Goal: Task Accomplishment & Management: Manage account settings

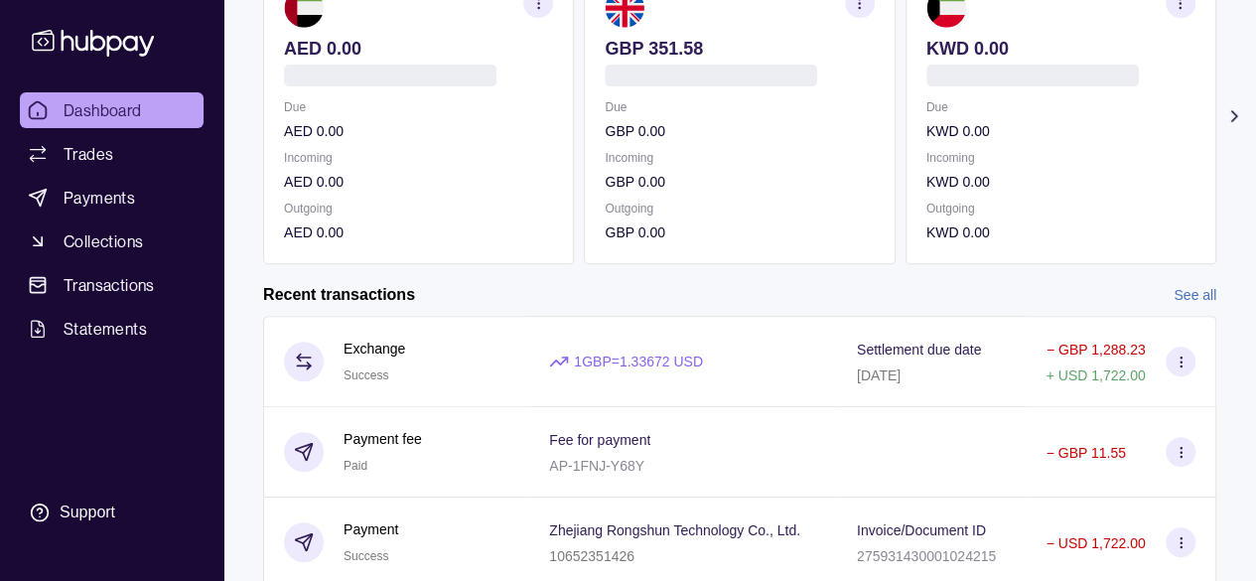
scroll to position [240, 0]
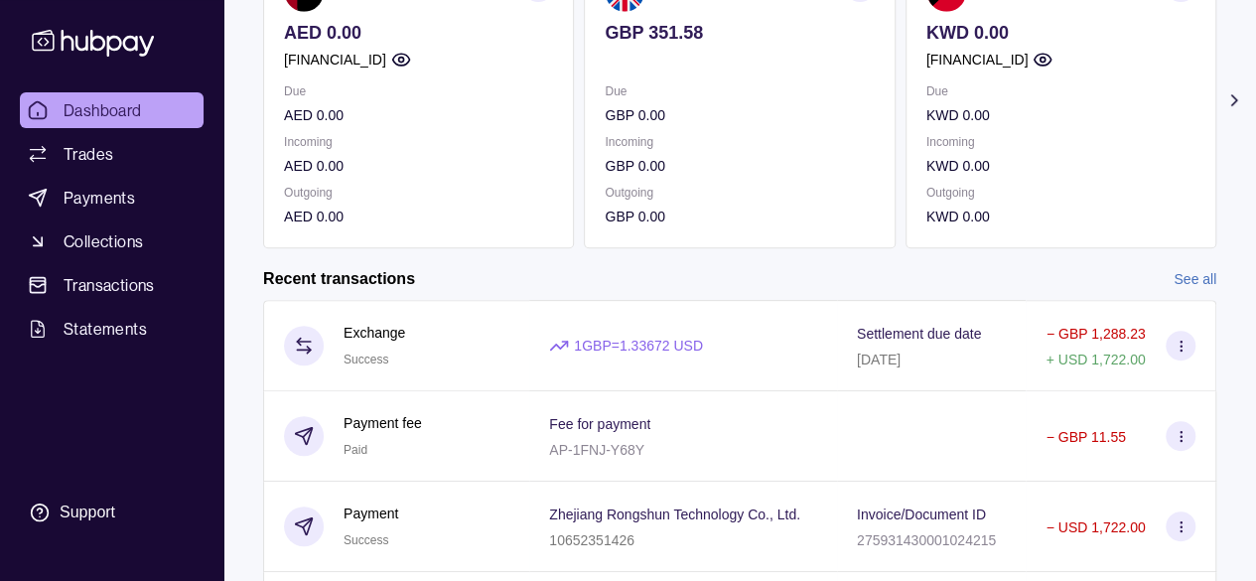
click at [699, 333] on div "1 GBP = 1.33672 USD" at bounding box center [683, 345] width 308 height 91
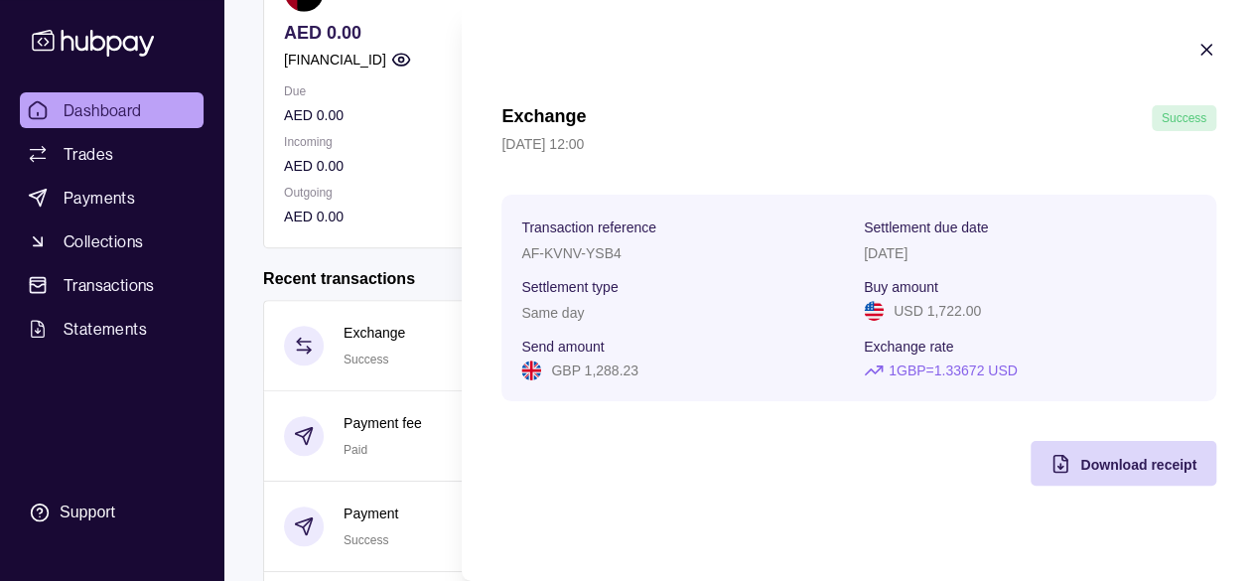
click at [1217, 47] on section "Exchange Success [DATE] 12:00 Transaction reference AF-KVNV-YSB4 Settlement due…" at bounding box center [859, 262] width 794 height 525
click at [1209, 48] on icon "button" at bounding box center [1207, 50] width 20 height 20
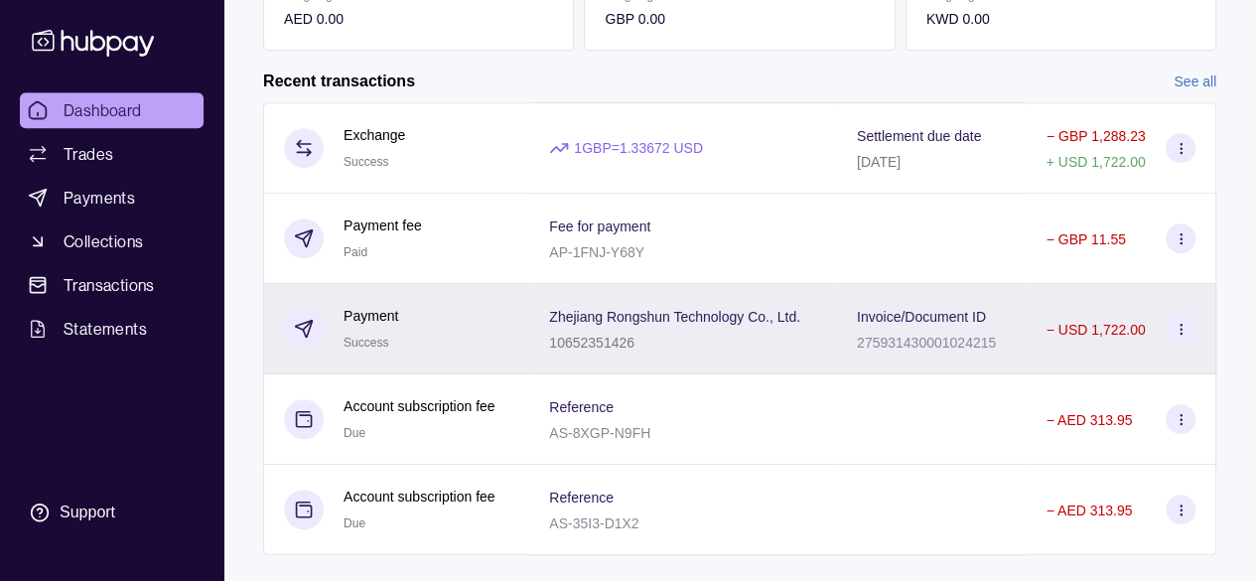
scroll to position [439, 0]
click at [1014, 311] on div "Invoice/Document ID 275931430001024215" at bounding box center [932, 328] width 190 height 90
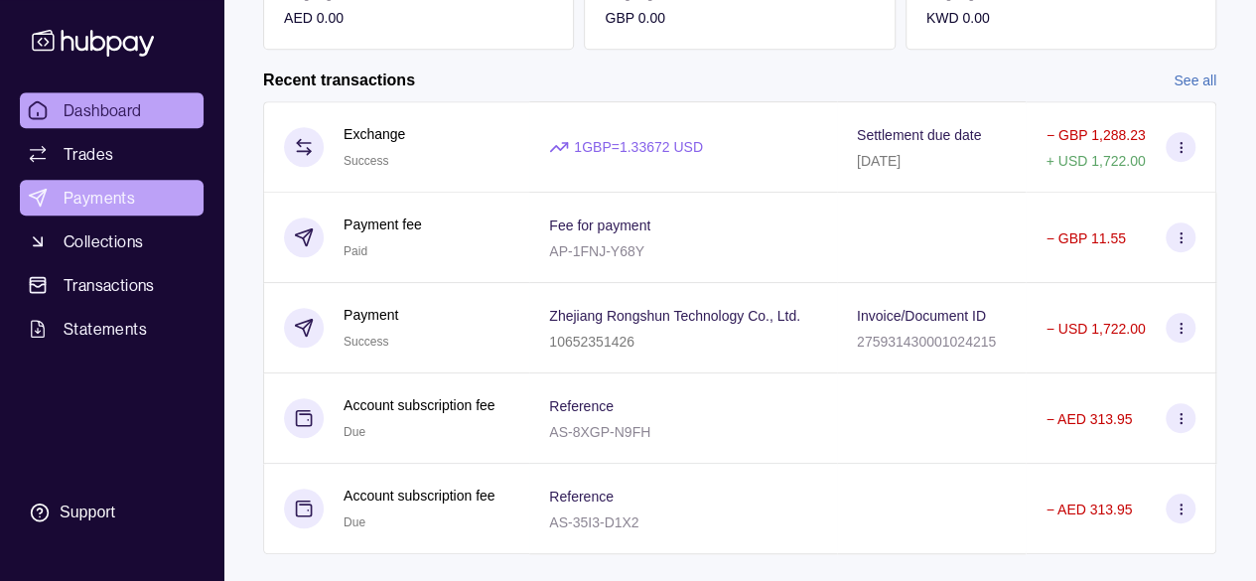
click at [89, 192] on html "Dashboard Trades Payments Collections Transactions Statements Support F Hello, …" at bounding box center [628, 89] width 1256 height 1057
click at [117, 122] on link "Dashboard" at bounding box center [112, 110] width 184 height 36
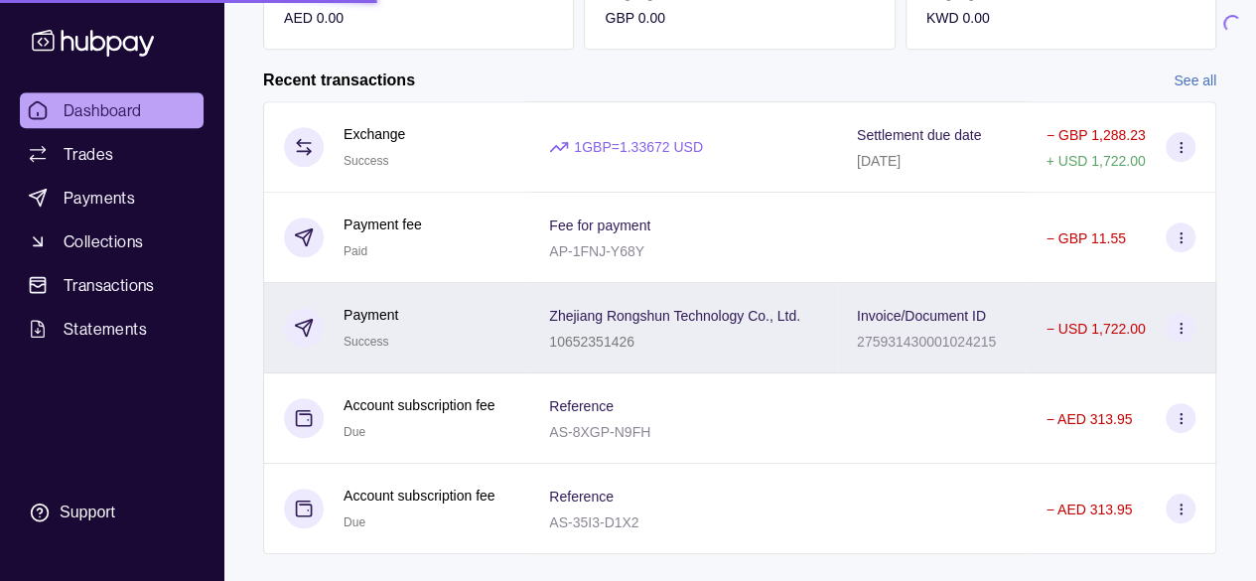
click at [777, 299] on div "Zhejiang Rongshun Technology Co., Ltd. 10652351426" at bounding box center [683, 328] width 308 height 90
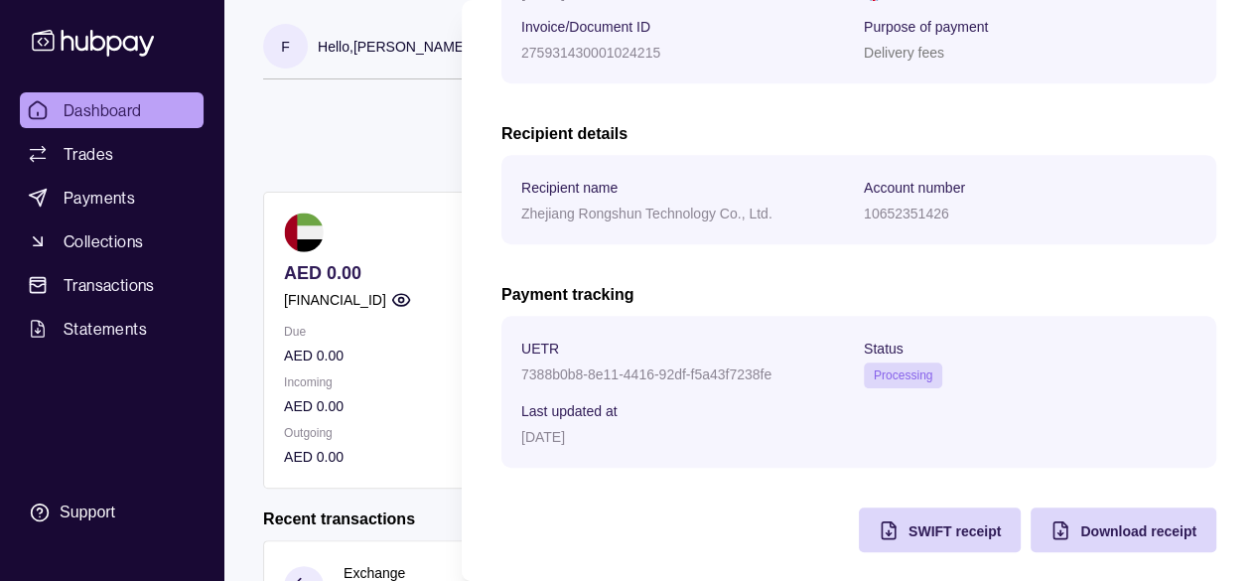
scroll to position [457, 0]
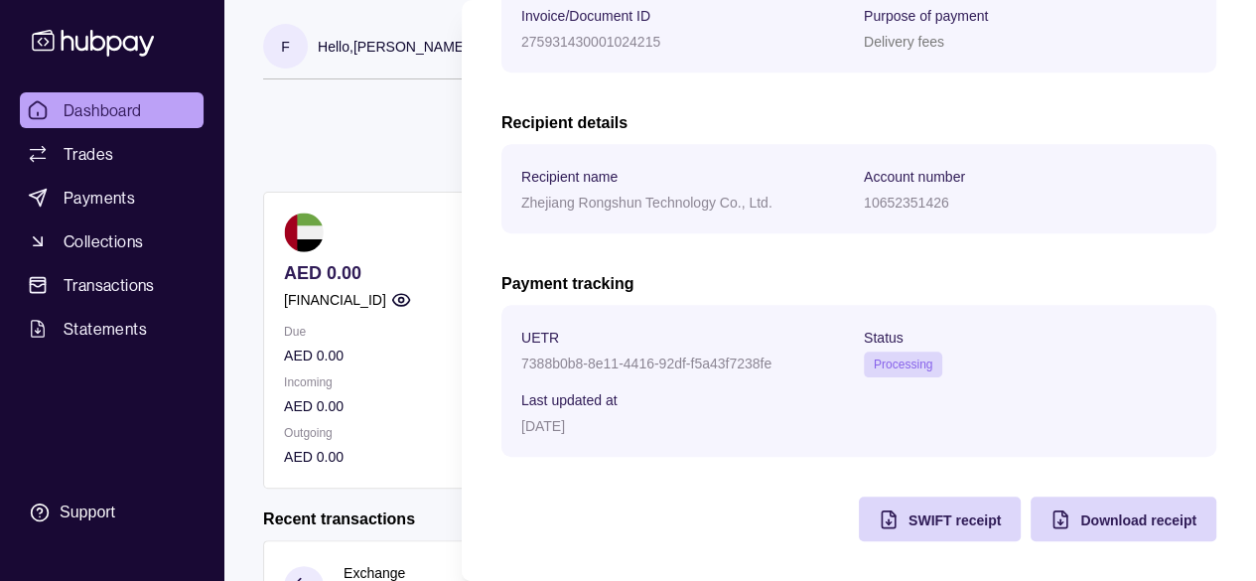
click at [908, 377] on section "UETR 7388b0b8-8e11-4416-92df-f5a43f7238fe Status Processing Last updated at [DA…" at bounding box center [858, 381] width 675 height 112
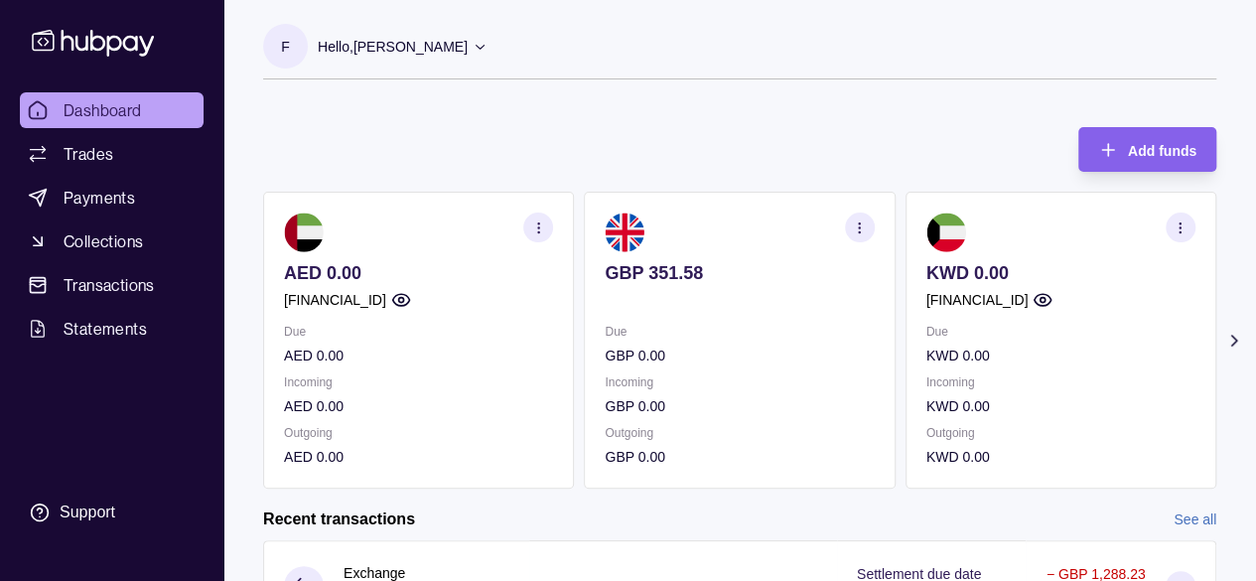
click at [367, 253] on html "Dashboard Trades Payments Collections Transactions Statements Support F Hello, …" at bounding box center [628, 528] width 1256 height 1057
click at [682, 278] on p "GBP 351.58" at bounding box center [739, 273] width 269 height 22
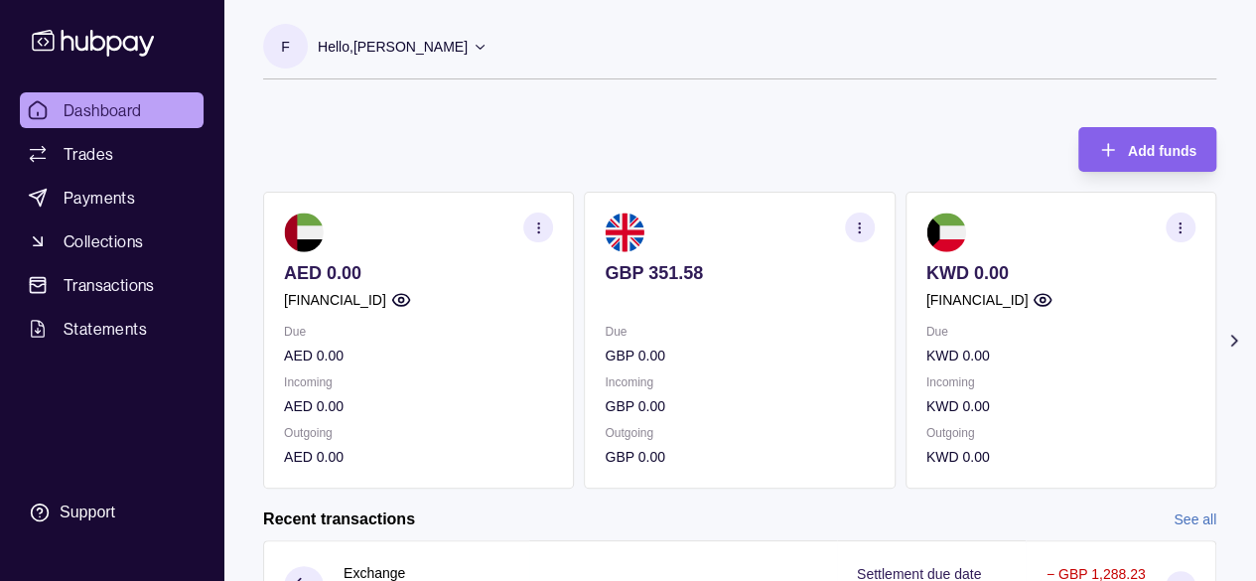
click at [682, 278] on p "GBP 351.58" at bounding box center [739, 273] width 269 height 22
click at [667, 273] on p "GBP 351.58" at bounding box center [739, 273] width 269 height 22
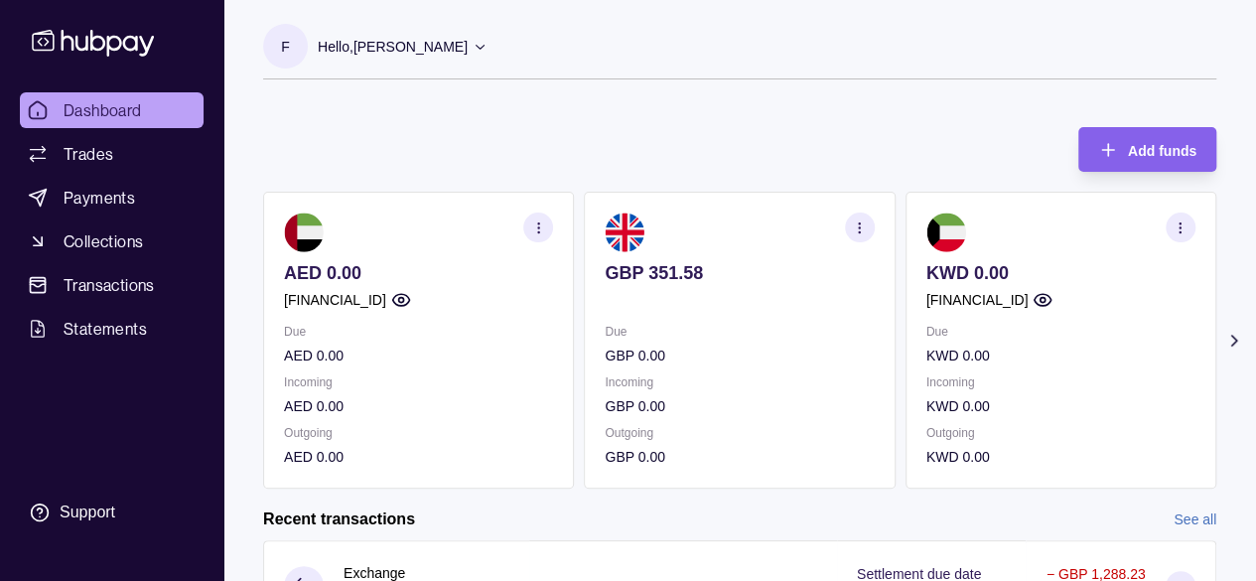
click at [667, 273] on p "GBP 351.58" at bounding box center [739, 273] width 269 height 22
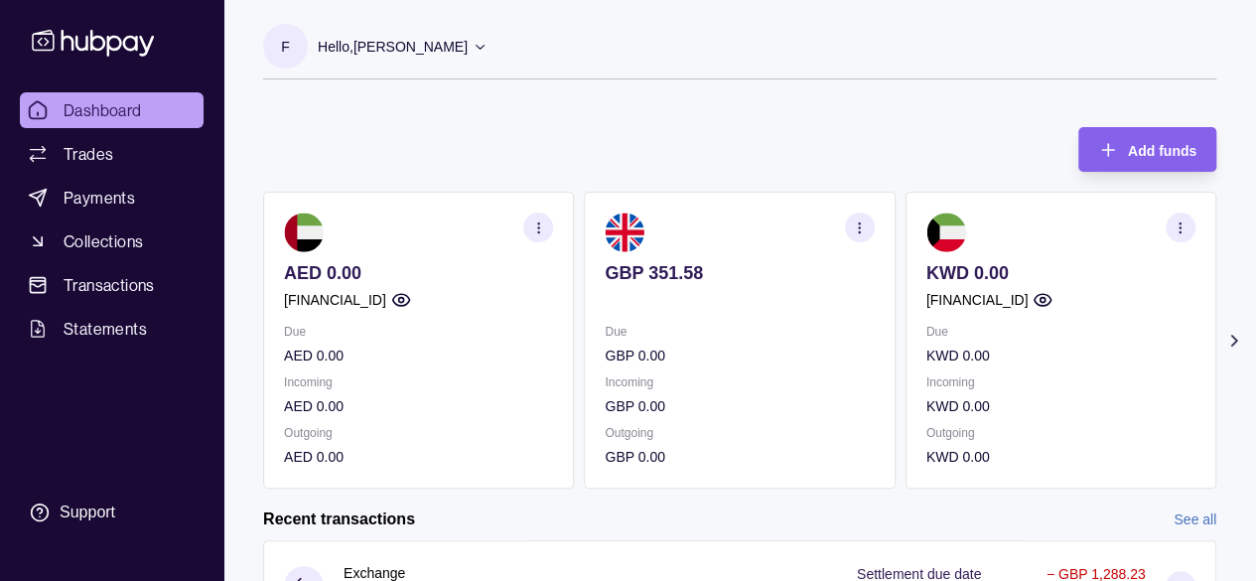
click at [667, 273] on p "GBP 351.58" at bounding box center [739, 273] width 269 height 22
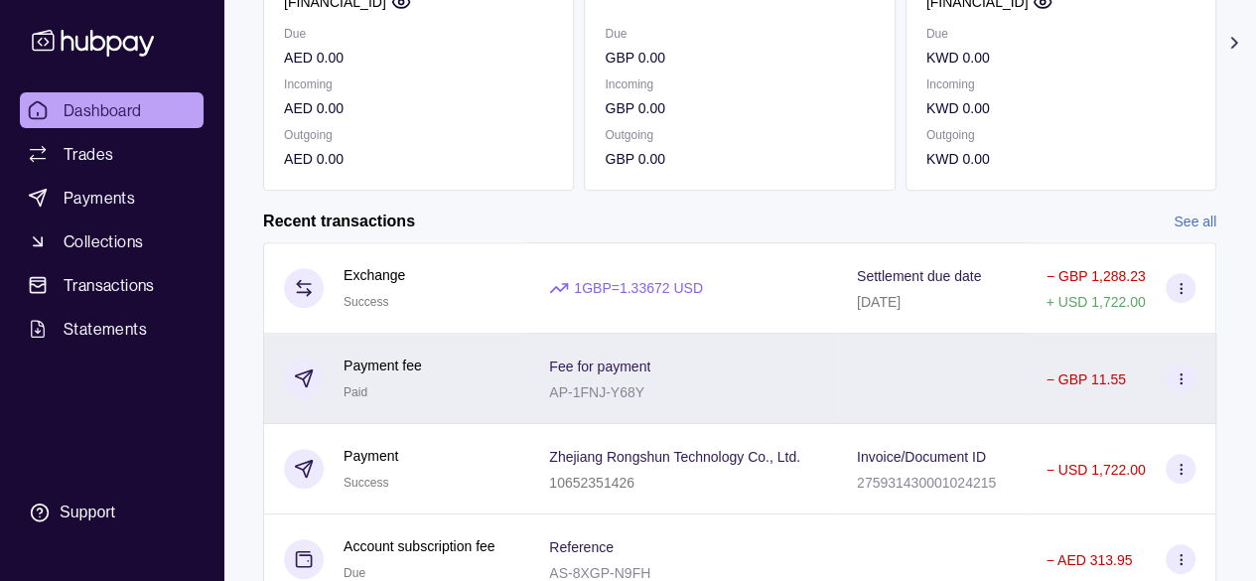
scroll to position [473, 0]
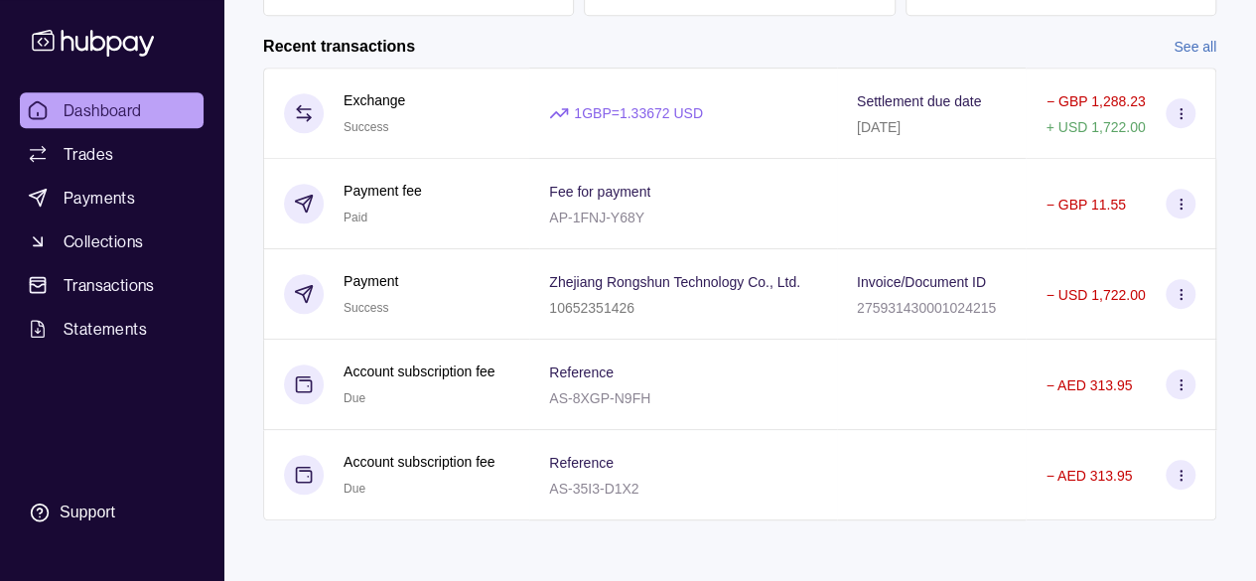
click at [1198, 37] on link "See all" at bounding box center [1195, 47] width 43 height 22
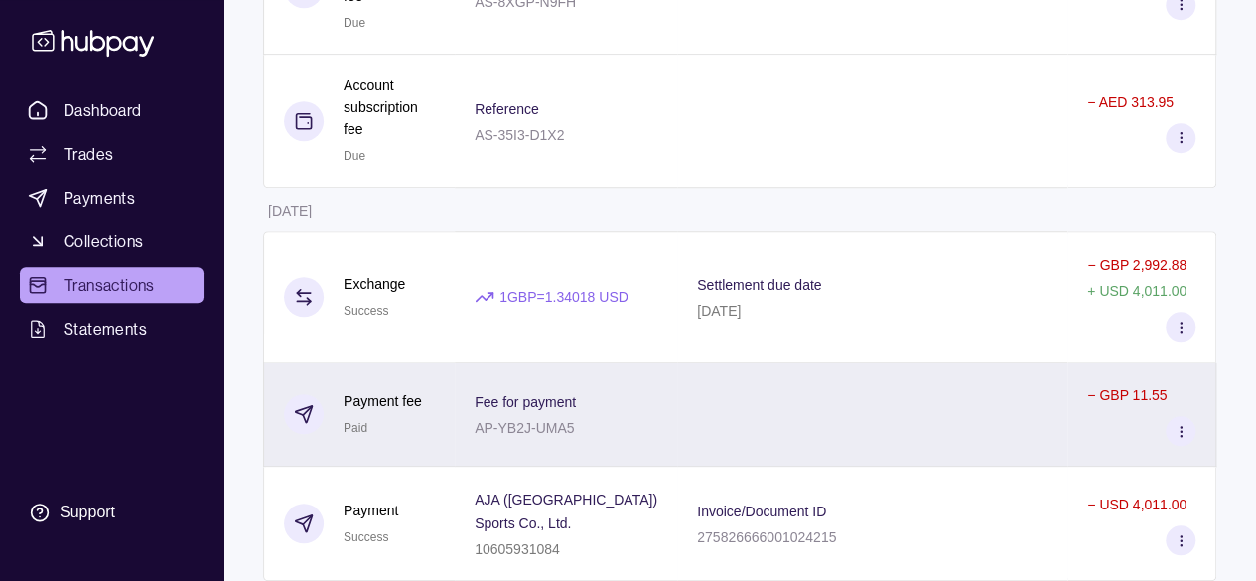
scroll to position [794, 0]
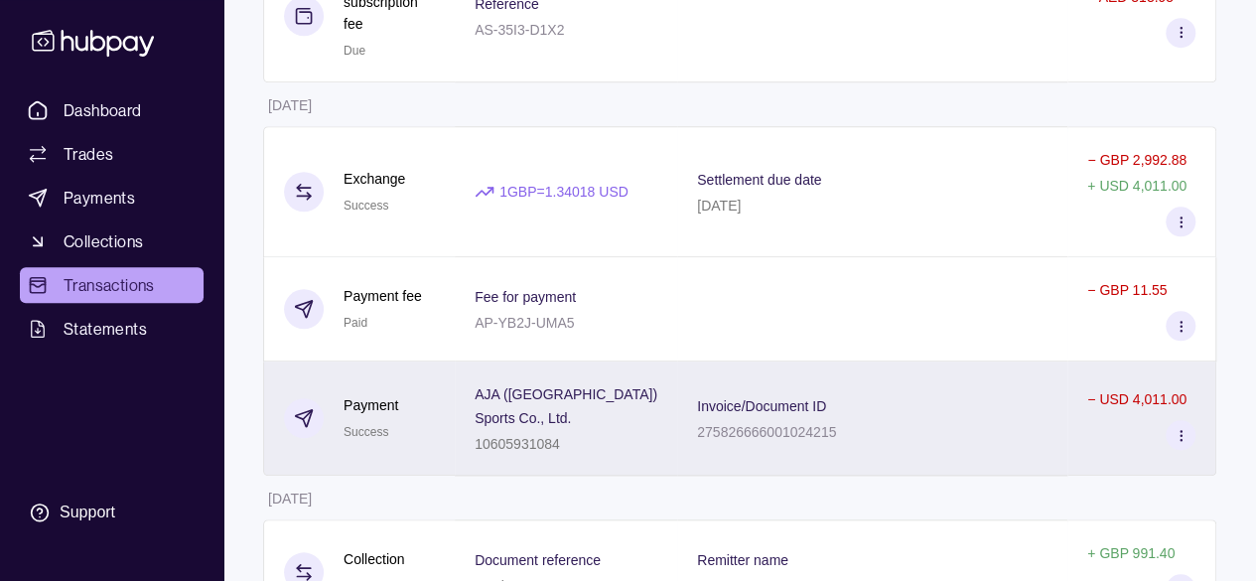
click at [657, 431] on div "10605931084" at bounding box center [566, 443] width 183 height 24
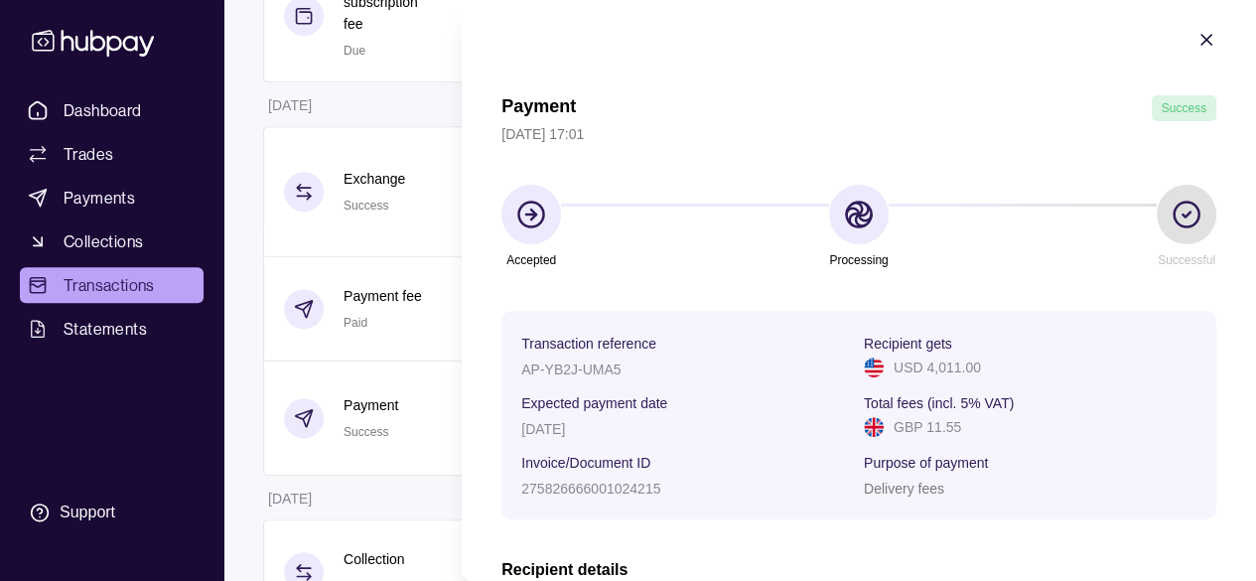
scroll to position [0, 0]
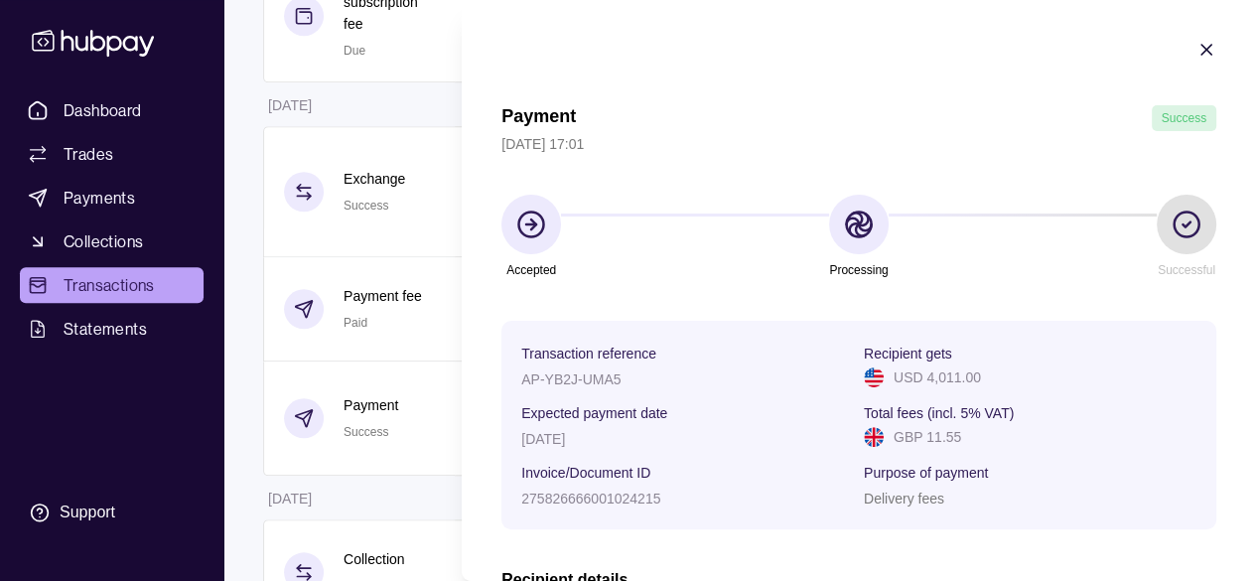
click at [1202, 43] on section "Payment Success [DATE] 17:01 Accepted Processing Successful Transaction referen…" at bounding box center [859, 519] width 794 height 1038
click at [1197, 49] on icon "button" at bounding box center [1207, 50] width 20 height 20
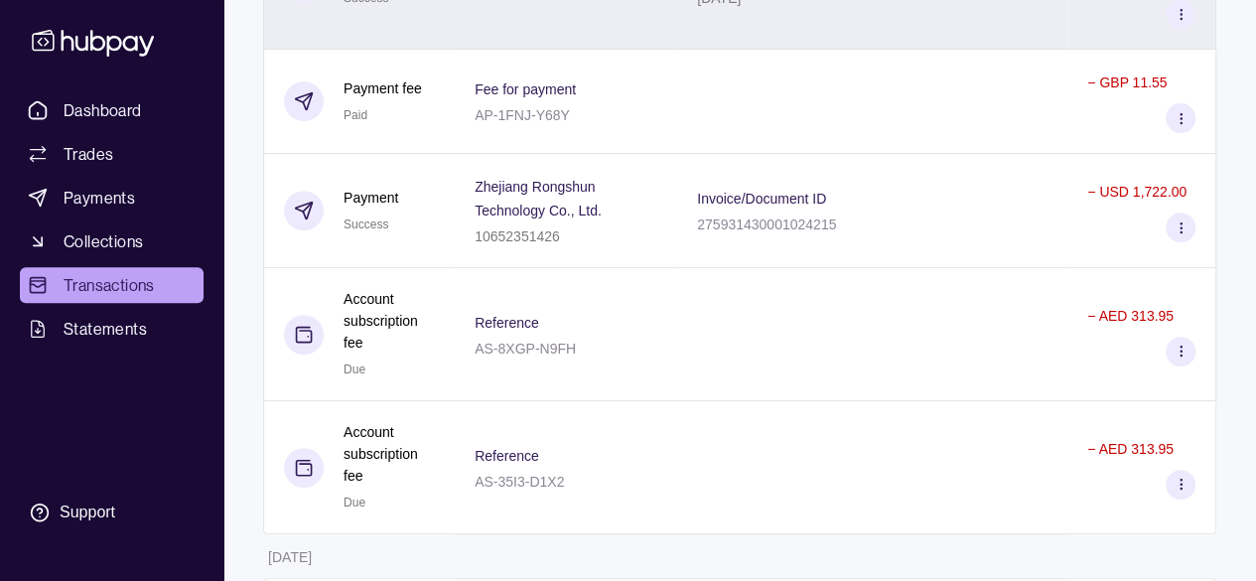
scroll to position [344, 0]
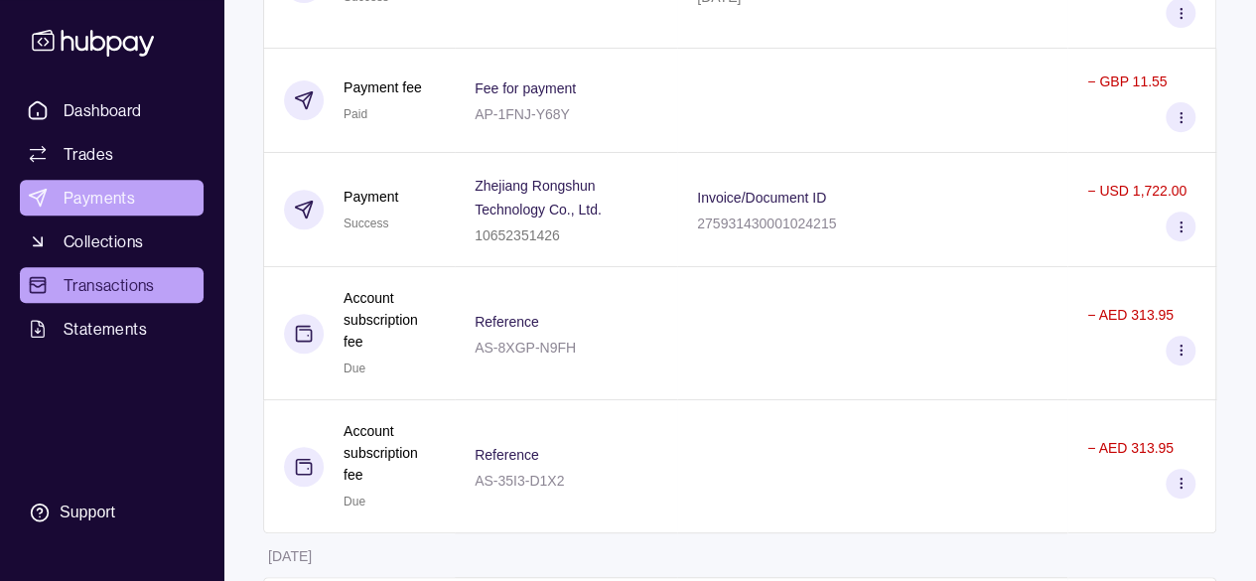
click at [147, 200] on link "Payments" at bounding box center [112, 198] width 184 height 36
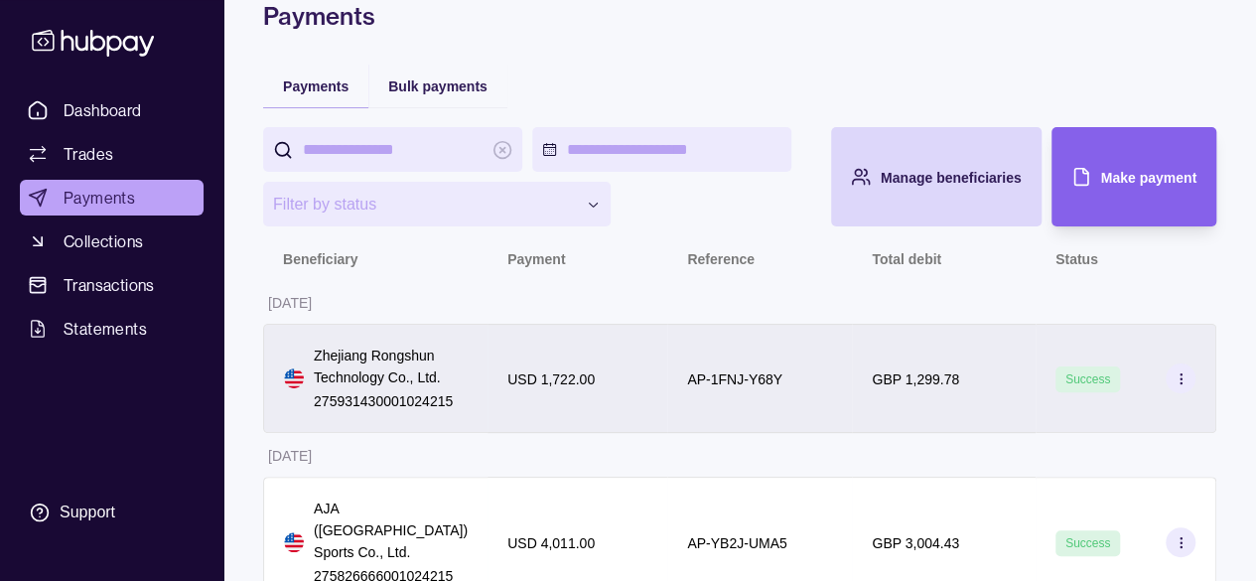
scroll to position [122, 0]
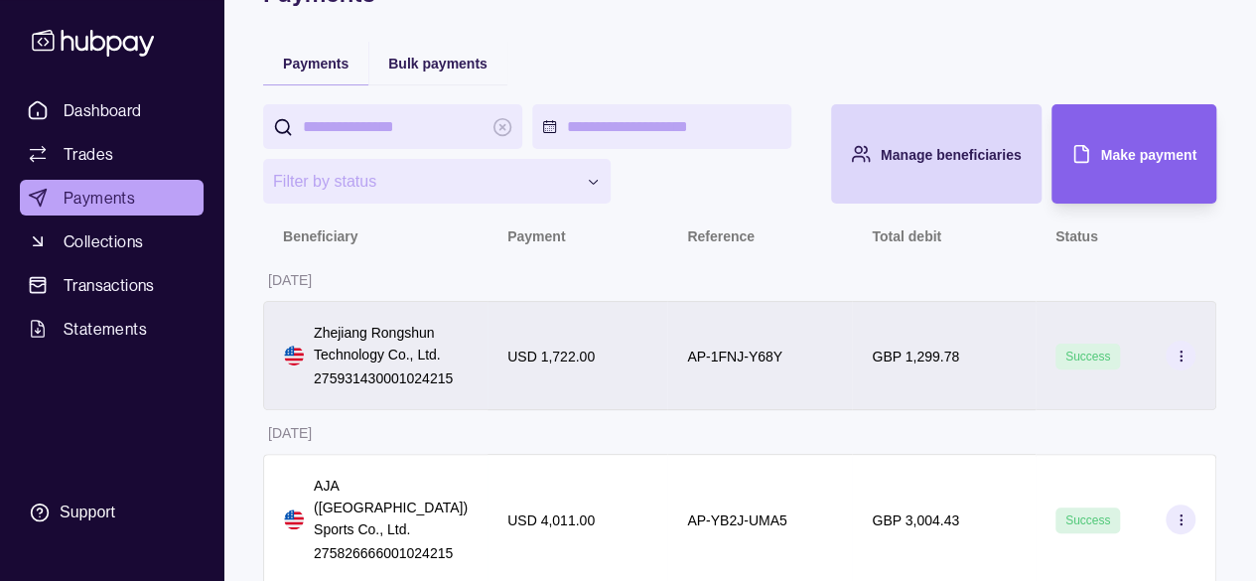
click at [1016, 332] on div "GBP 1,299.78" at bounding box center [944, 355] width 184 height 109
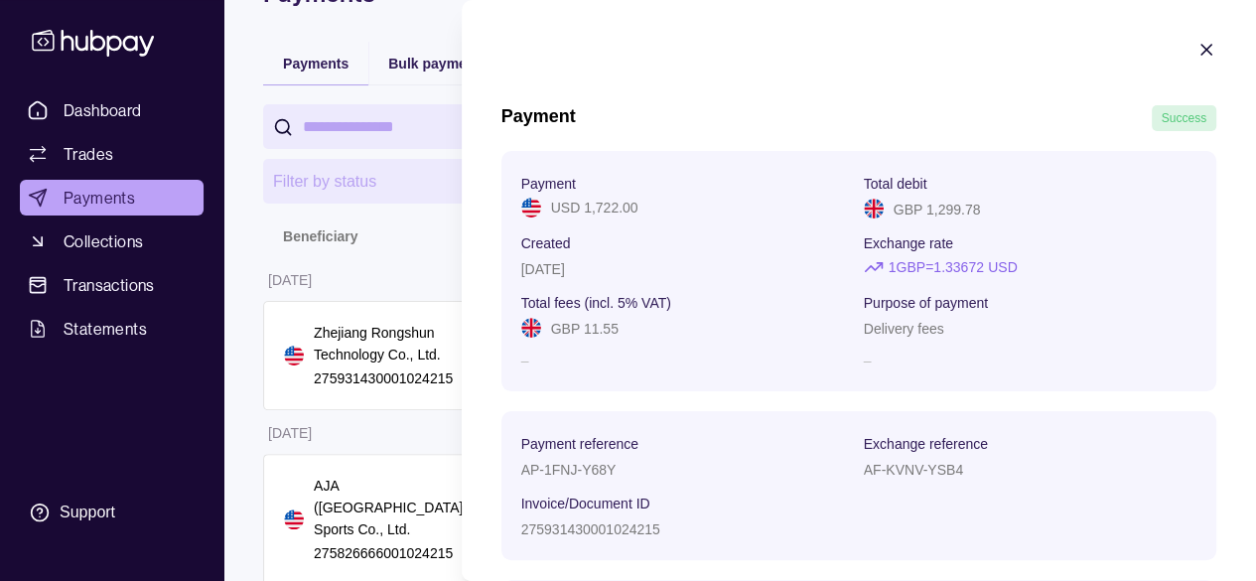
scroll to position [0, 0]
click at [1197, 46] on icon "button" at bounding box center [1207, 50] width 20 height 20
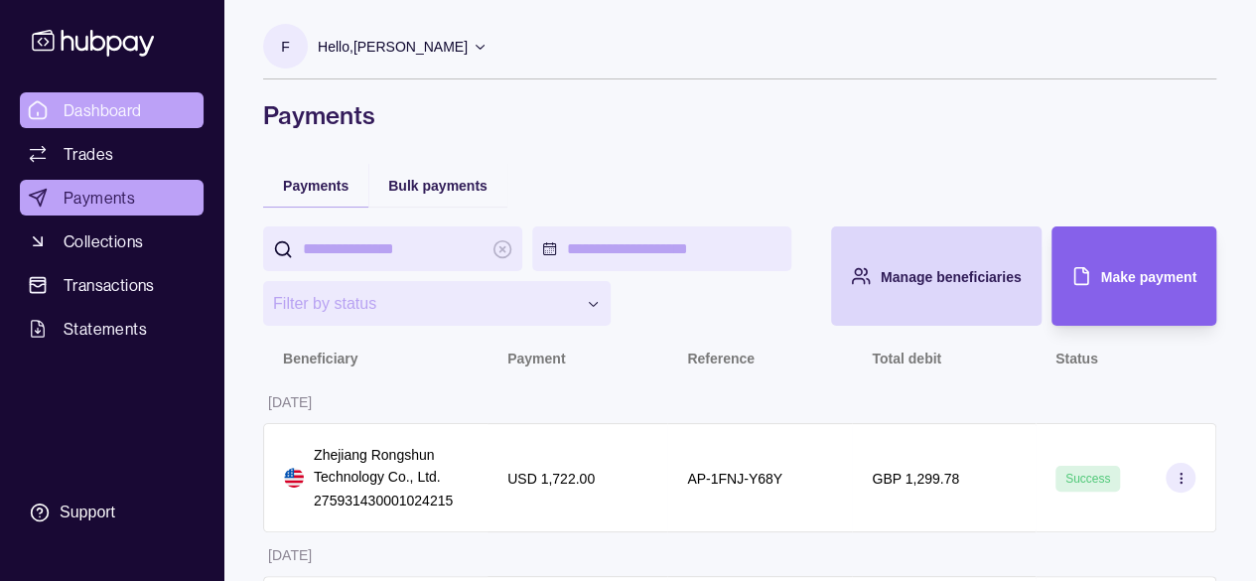
click at [95, 107] on span "Dashboard" at bounding box center [103, 110] width 78 height 24
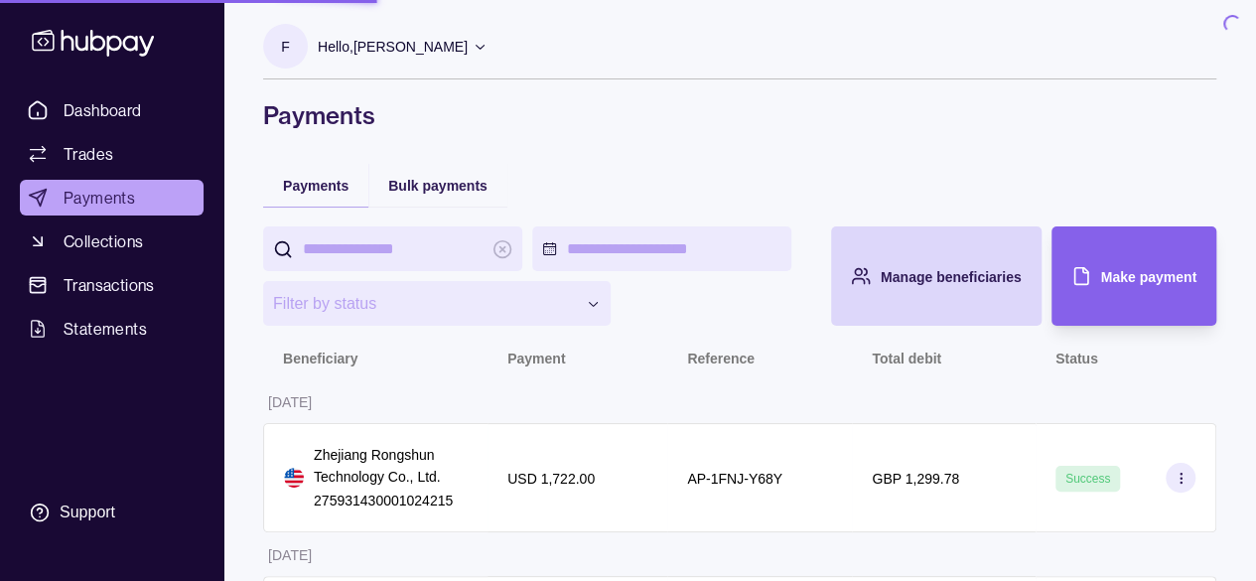
click at [469, 55] on div "Hello, [PERSON_NAME]" at bounding box center [403, 47] width 170 height 42
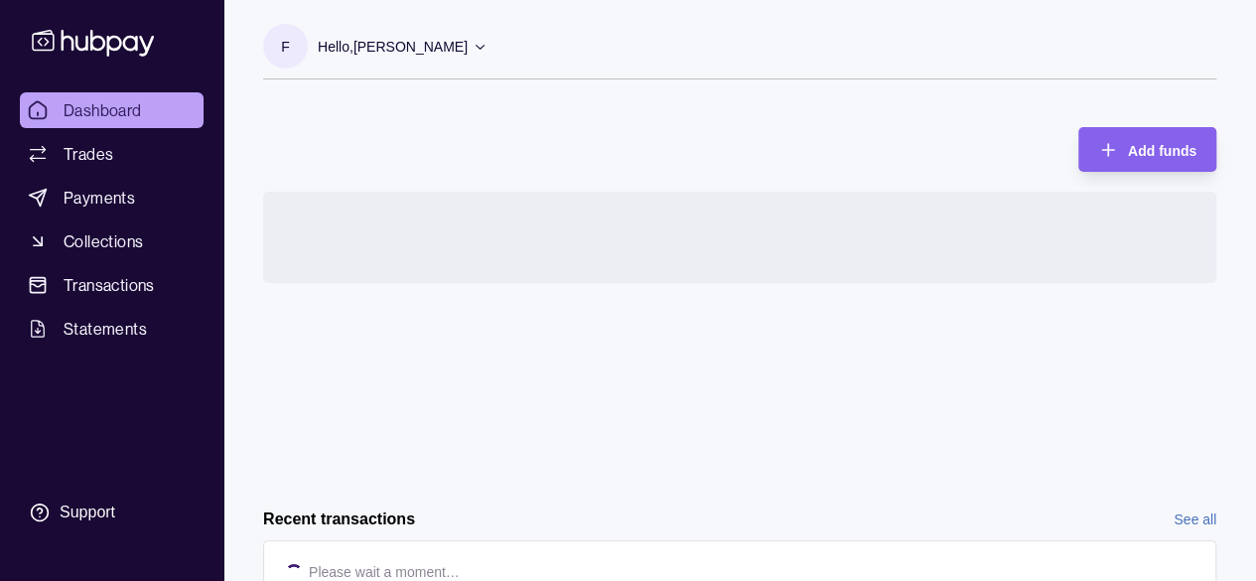
click at [358, 40] on p "Hello, [PERSON_NAME]" at bounding box center [393, 47] width 150 height 22
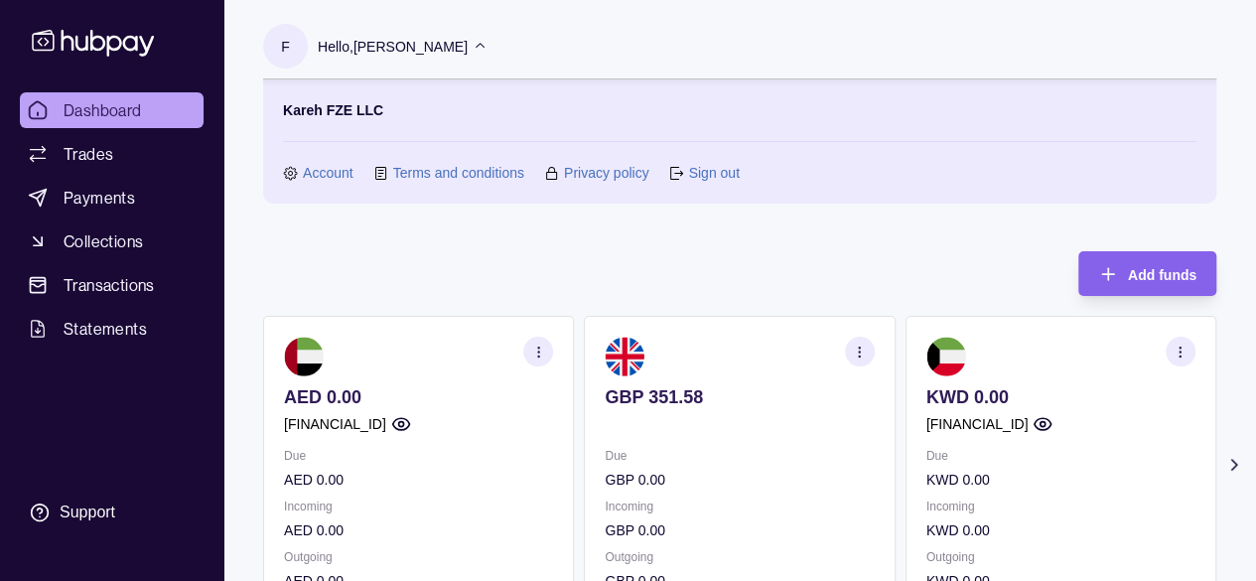
click at [313, 171] on link "Account" at bounding box center [328, 173] width 51 height 22
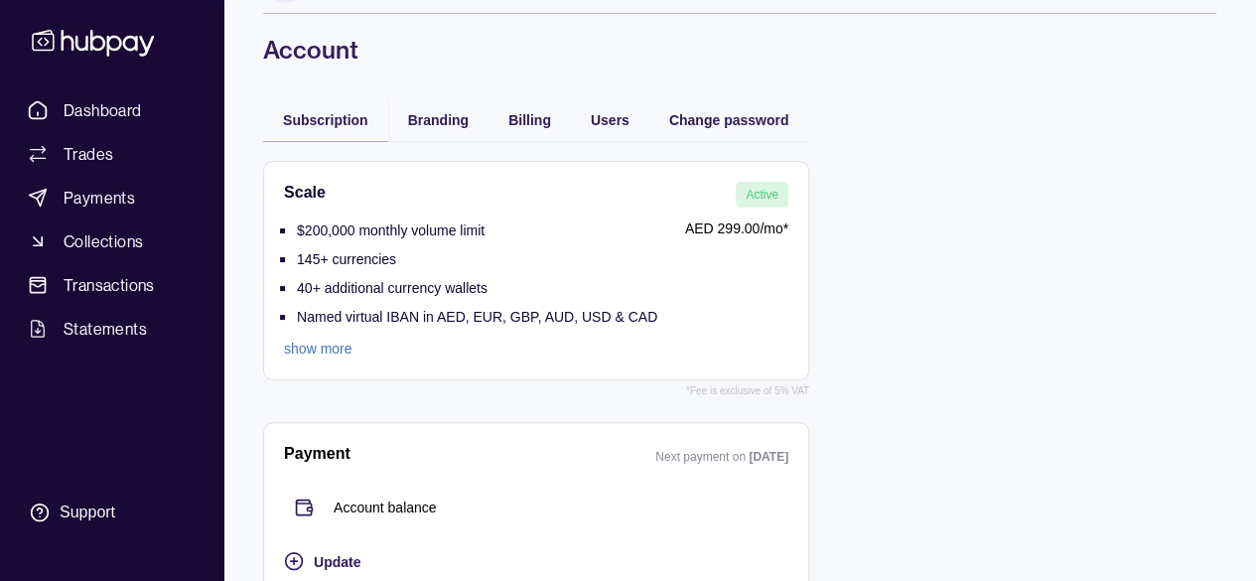
scroll to position [96, 0]
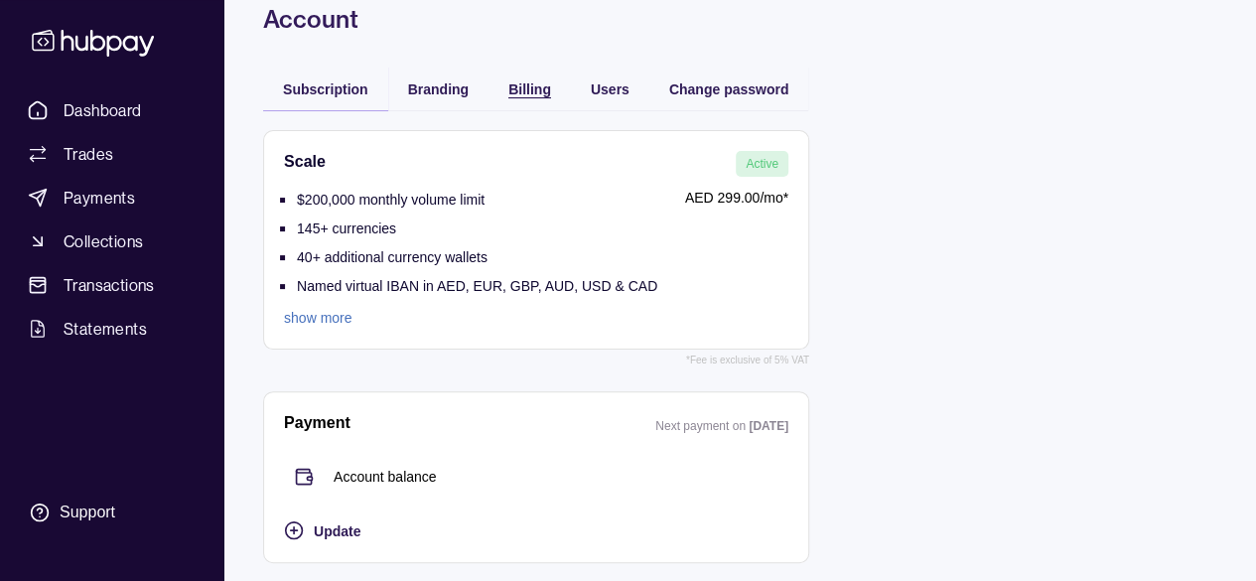
click at [506, 90] on div "F Hello, [PERSON_NAME] Kareh FZE LLC Account Terms and conditions Privacy polic…" at bounding box center [739, 243] width 1033 height 679
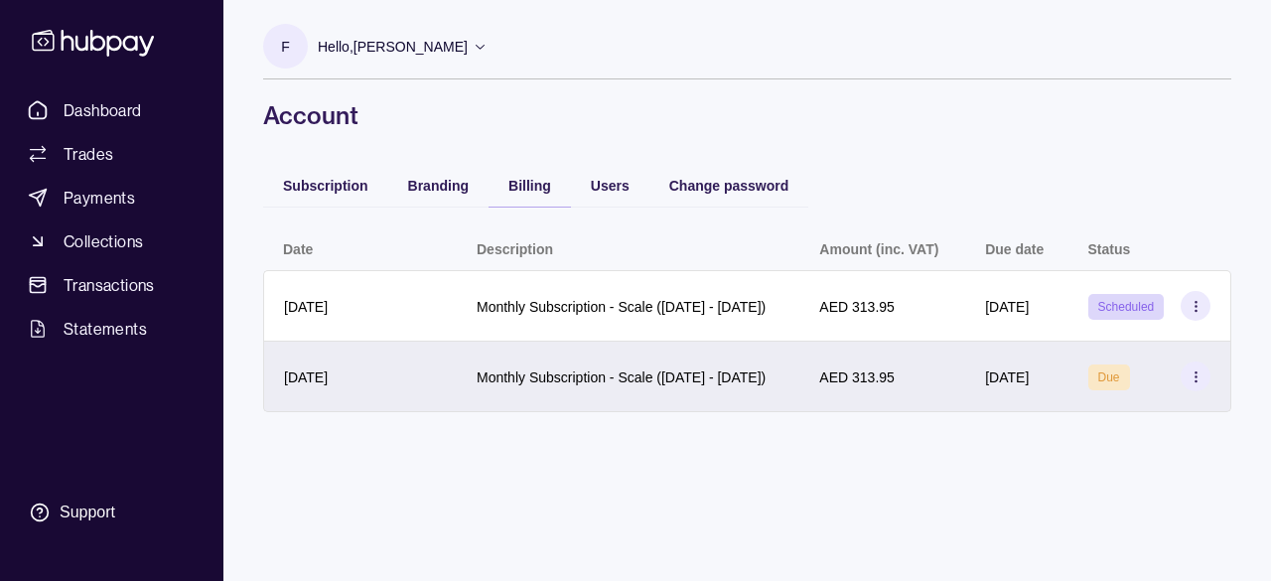
click at [1180, 391] on div "Due" at bounding box center [1149, 376] width 122 height 30
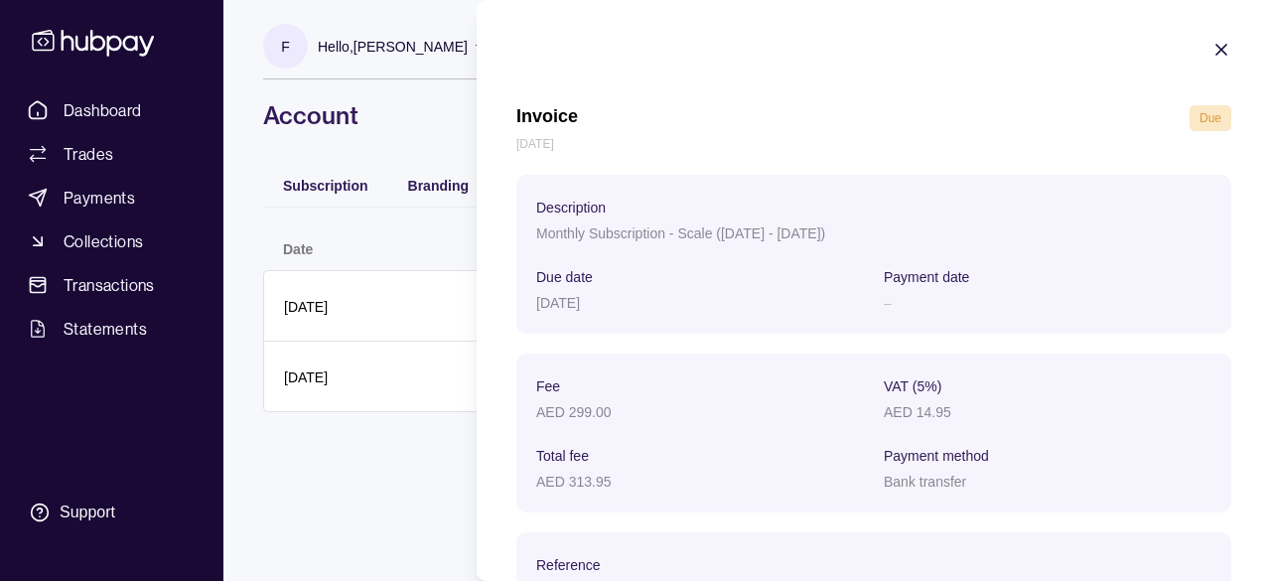
click at [1195, 69] on section "Invoice Due [DATE] Description Monthly Subscription - Scale ([DATE] - [DATE]) D…" at bounding box center [874, 375] width 794 height 750
click at [1211, 55] on icon "button" at bounding box center [1221, 50] width 20 height 20
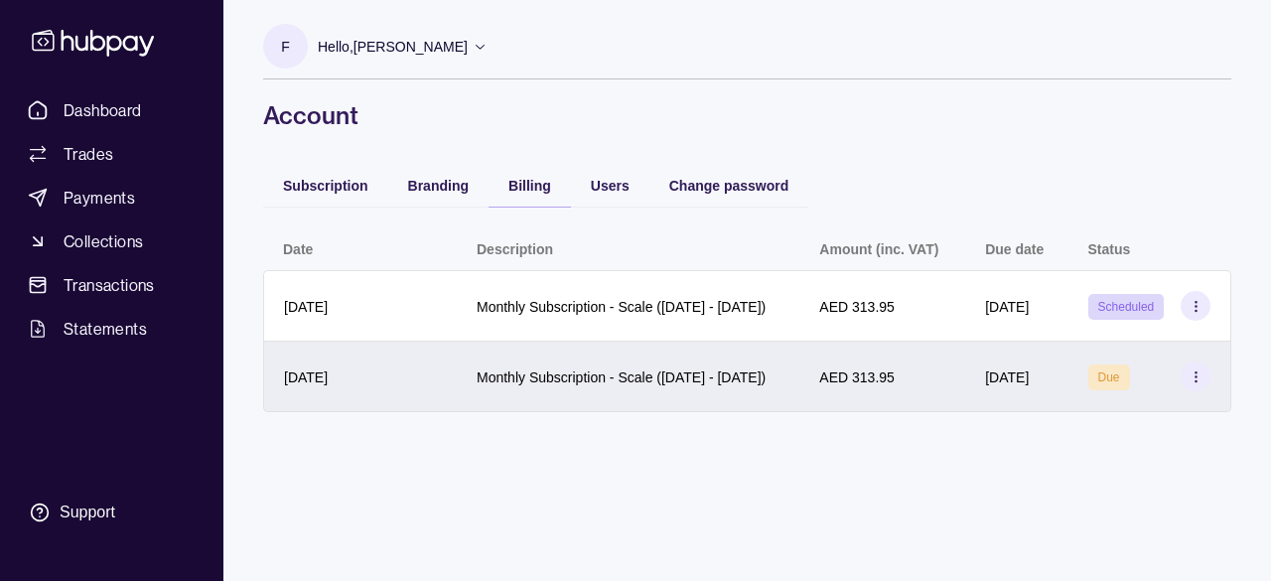
click at [1199, 384] on icon at bounding box center [1196, 376] width 15 height 15
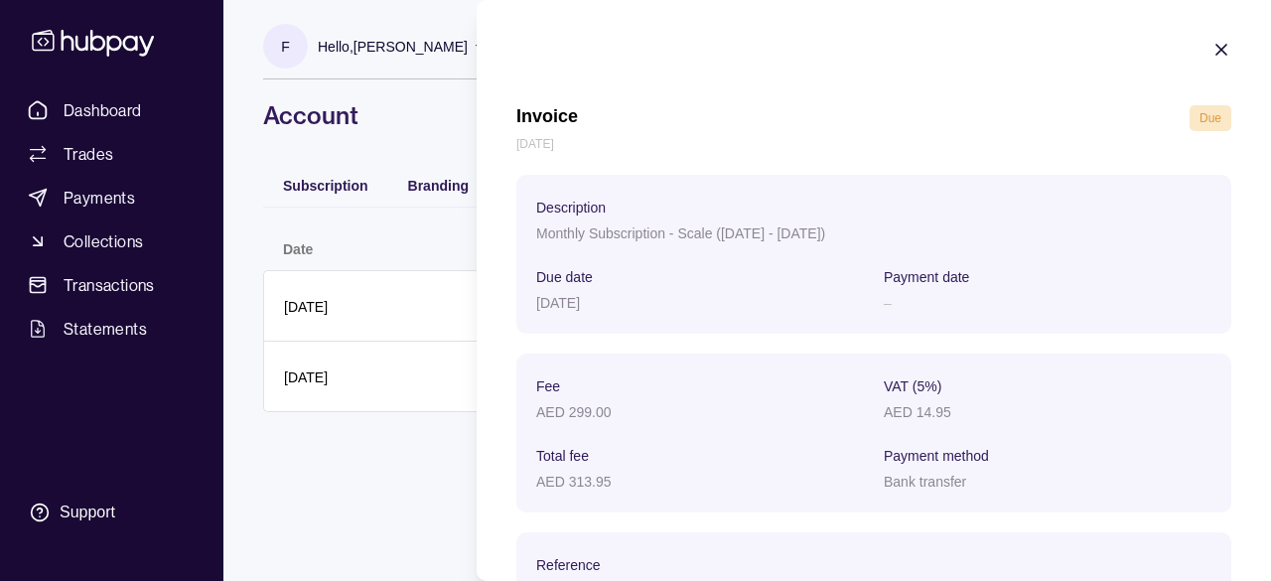
click at [1197, 36] on section "Invoice Due [DATE] Description Monthly Subscription - Scale ([DATE] - [DATE]) D…" at bounding box center [874, 375] width 794 height 750
click at [1211, 43] on icon "button" at bounding box center [1221, 50] width 20 height 20
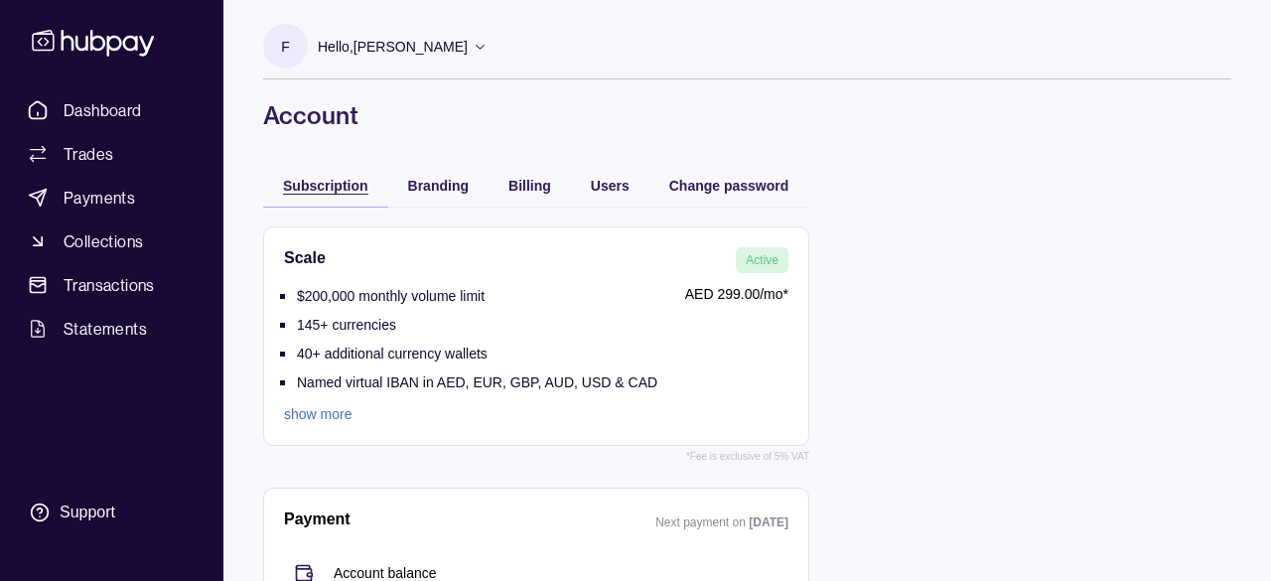
click at [296, 182] on span "Subscription" at bounding box center [325, 186] width 85 height 16
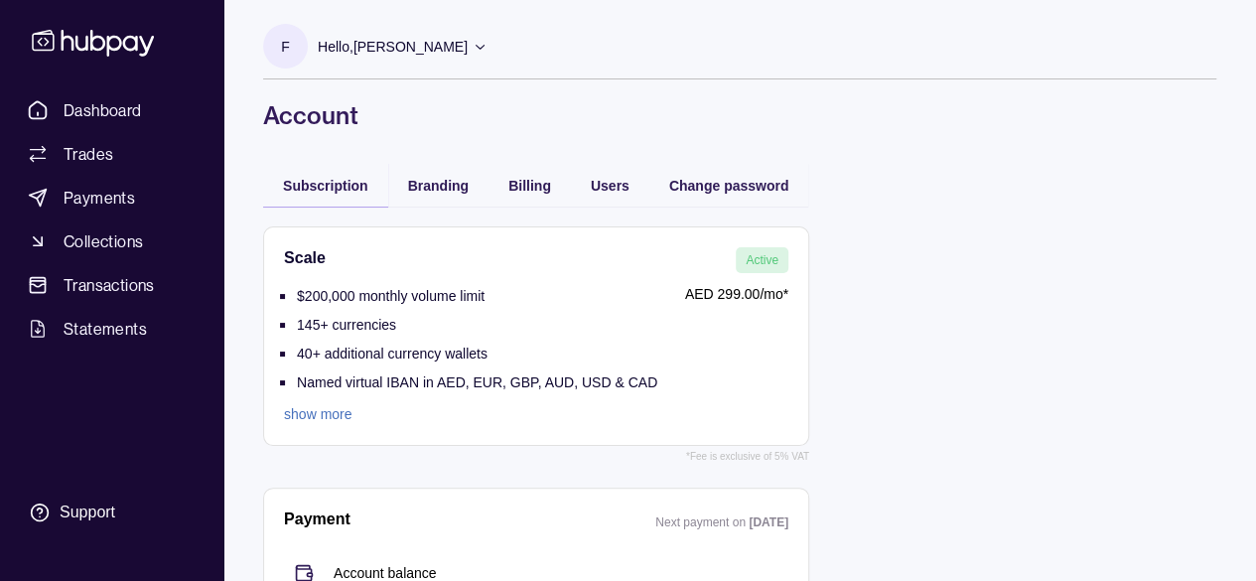
scroll to position [96, 0]
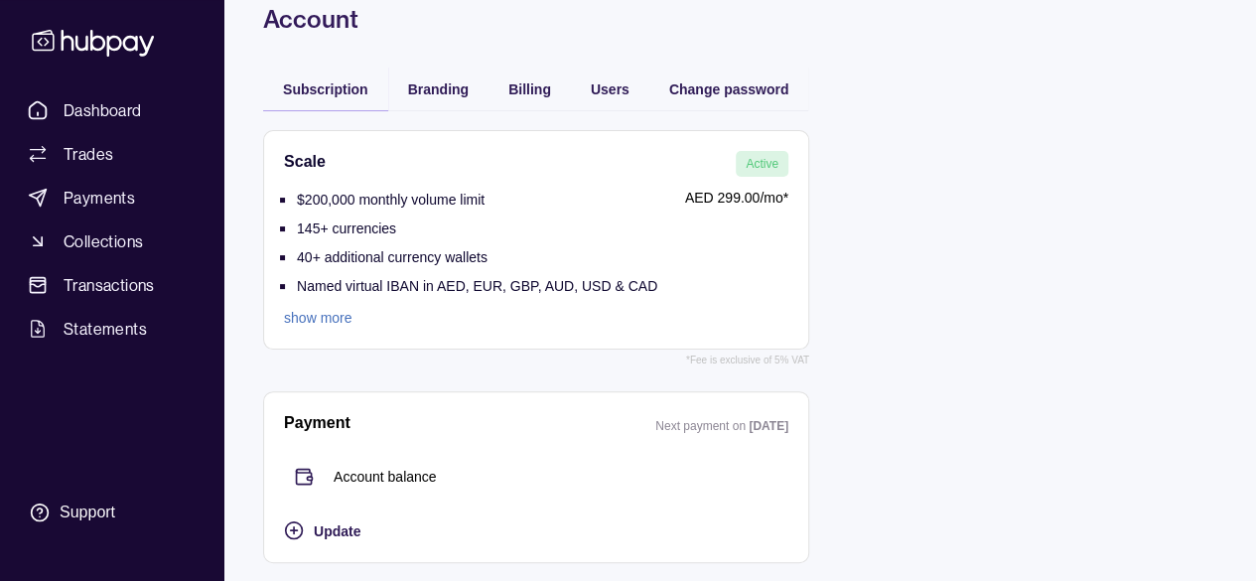
click at [413, 308] on link "show more" at bounding box center [470, 318] width 373 height 22
click at [332, 527] on span "Update" at bounding box center [337, 531] width 47 height 16
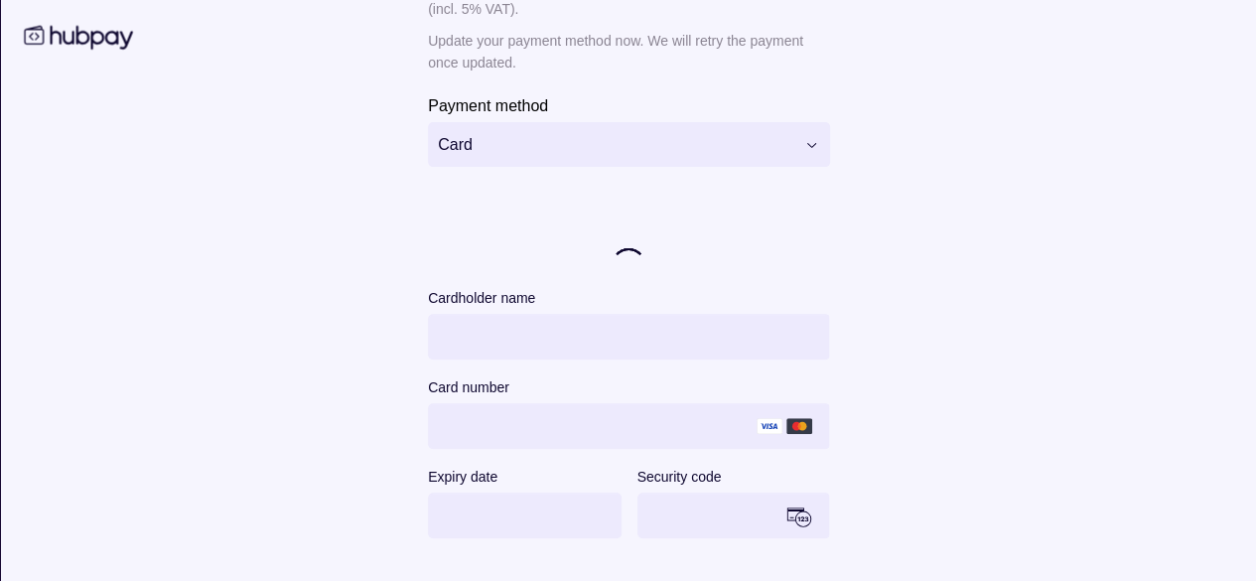
scroll to position [159, 0]
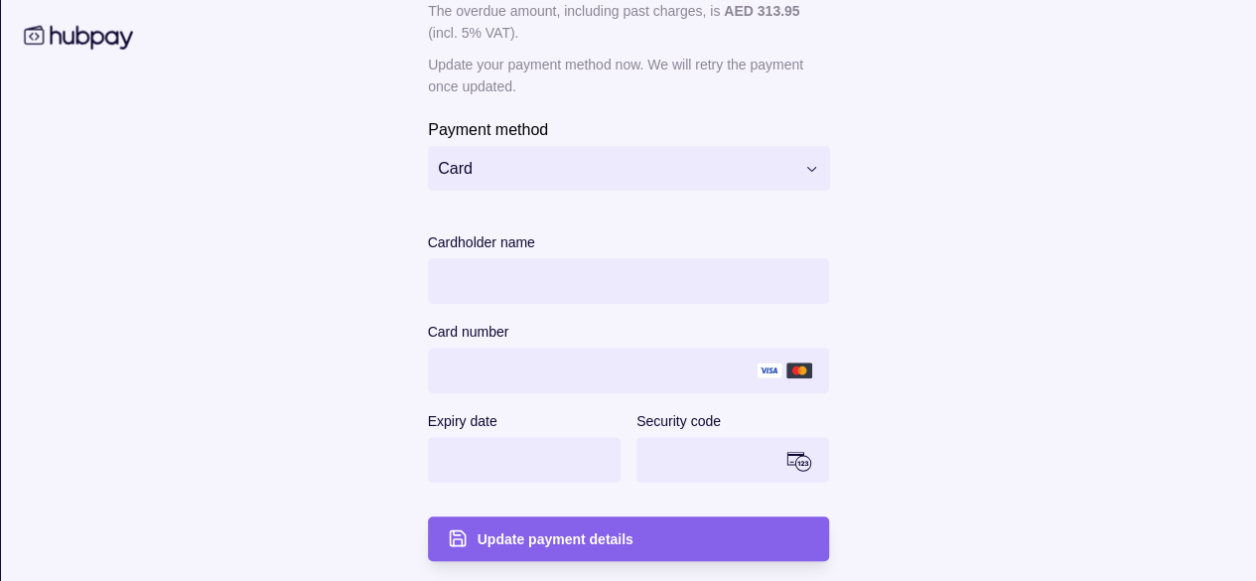
click at [536, 321] on div "Card number" at bounding box center [628, 332] width 402 height 24
click at [553, 534] on span "Update payment details" at bounding box center [555, 540] width 156 height 16
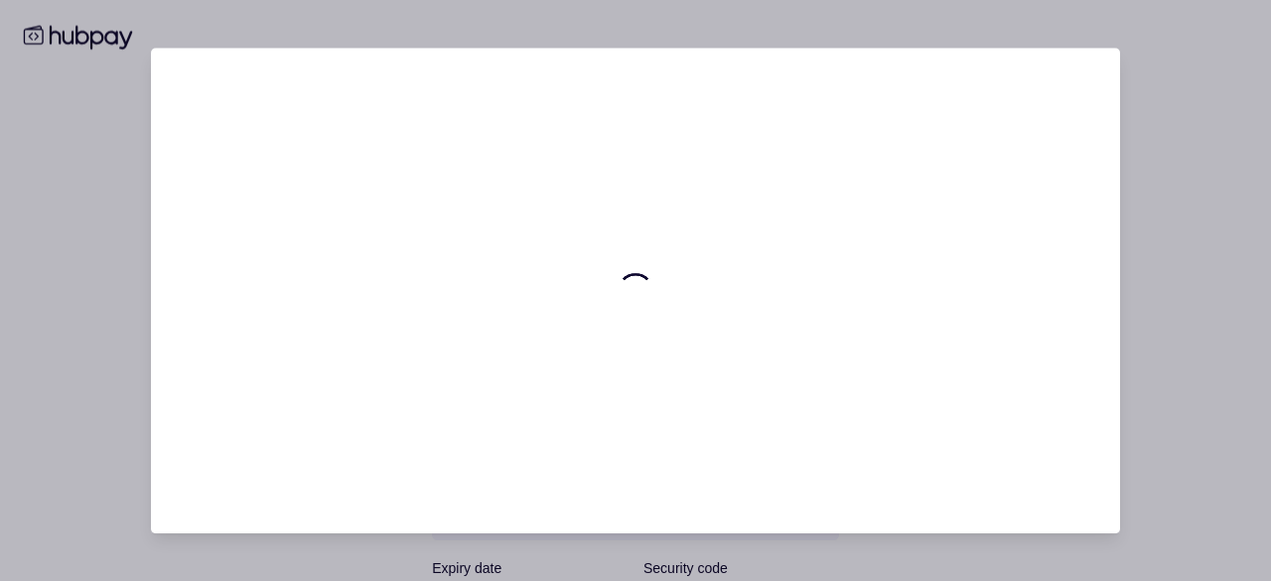
scroll to position [0, 0]
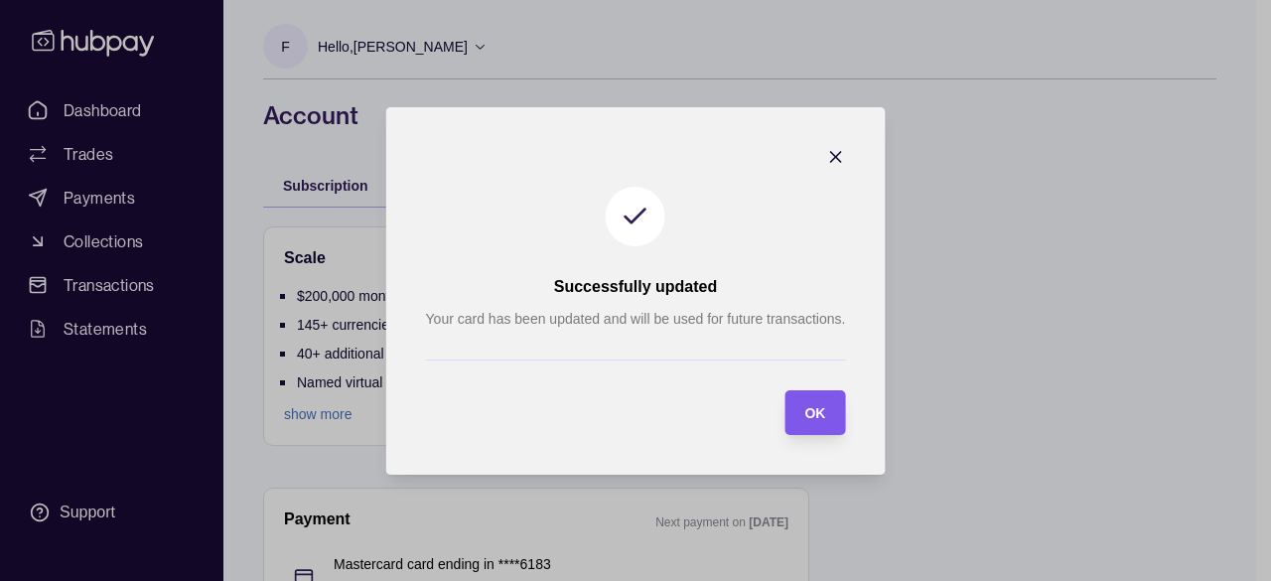
click at [812, 419] on span "OK" at bounding box center [814, 413] width 21 height 16
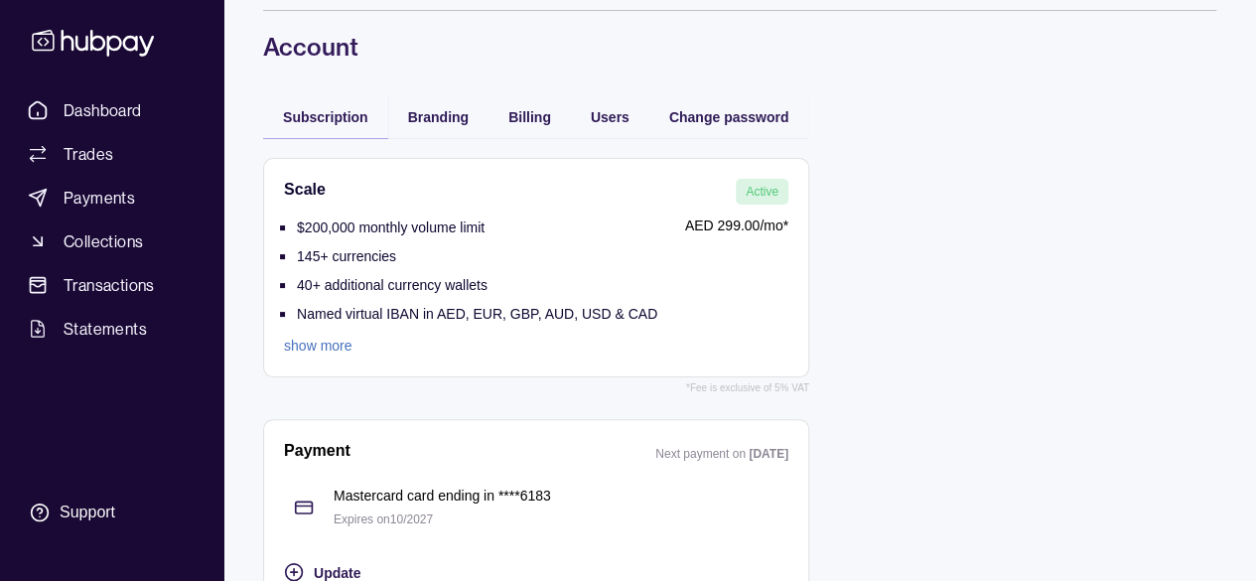
scroll to position [68, 0]
